Goal: Task Accomplishment & Management: Manage account settings

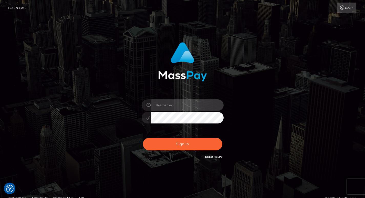
click at [179, 107] on input "text" at bounding box center [187, 105] width 73 height 12
paste input "[EMAIL_ADDRESS][DOMAIN_NAME]"
type input "[EMAIL_ADDRESS][DOMAIN_NAME]"
drag, startPoint x: 241, startPoint y: 138, endPoint x: 211, endPoint y: 125, distance: 32.5
click at [242, 138] on div "[EMAIL_ADDRESS][DOMAIN_NAME]" at bounding box center [182, 100] width 134 height 125
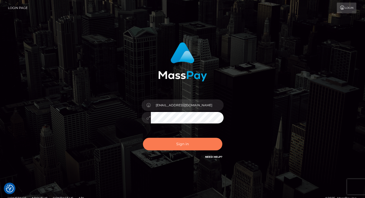
click at [166, 145] on button "Sign in" at bounding box center [182, 144] width 79 height 13
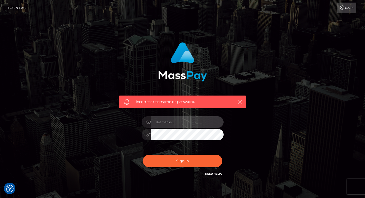
click at [173, 125] on input "text" at bounding box center [187, 122] width 73 height 12
type input "[EMAIL_ADDRESS][DOMAIN_NAME]"
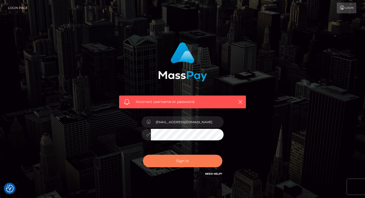
click at [180, 160] on button "Sign in" at bounding box center [182, 161] width 79 height 13
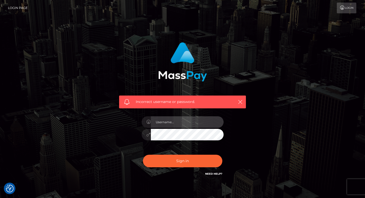
click at [184, 121] on input "text" at bounding box center [187, 122] width 73 height 12
type input "[EMAIL_ADDRESS][DOMAIN_NAME]"
click at [258, 120] on div "Incorrect username or password. norbertoquintana123@hotmail.com" at bounding box center [183, 111] width 292 height 147
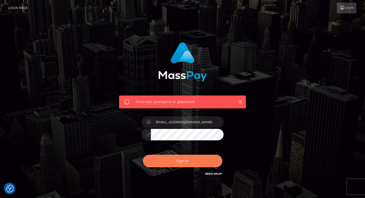
click at [194, 157] on button "Sign in" at bounding box center [182, 161] width 79 height 13
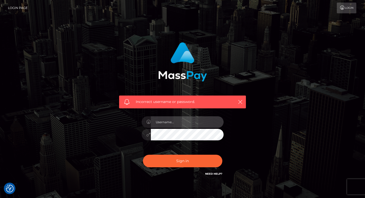
click at [179, 122] on input "text" at bounding box center [187, 122] width 73 height 12
click at [180, 125] on input "text" at bounding box center [187, 122] width 73 height 12
click at [179, 121] on input "text" at bounding box center [187, 122] width 73 height 12
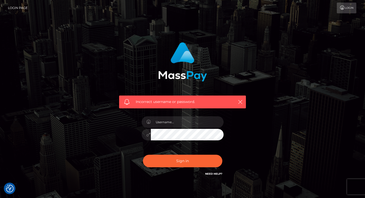
click at [313, 25] on div "Incorrect username or password." at bounding box center [182, 112] width 365 height 224
click at [241, 102] on icon "button" at bounding box center [240, 101] width 5 height 5
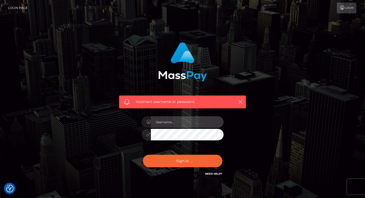
click at [173, 122] on input "text" at bounding box center [187, 122] width 73 height 12
